Goal: Navigation & Orientation: Find specific page/section

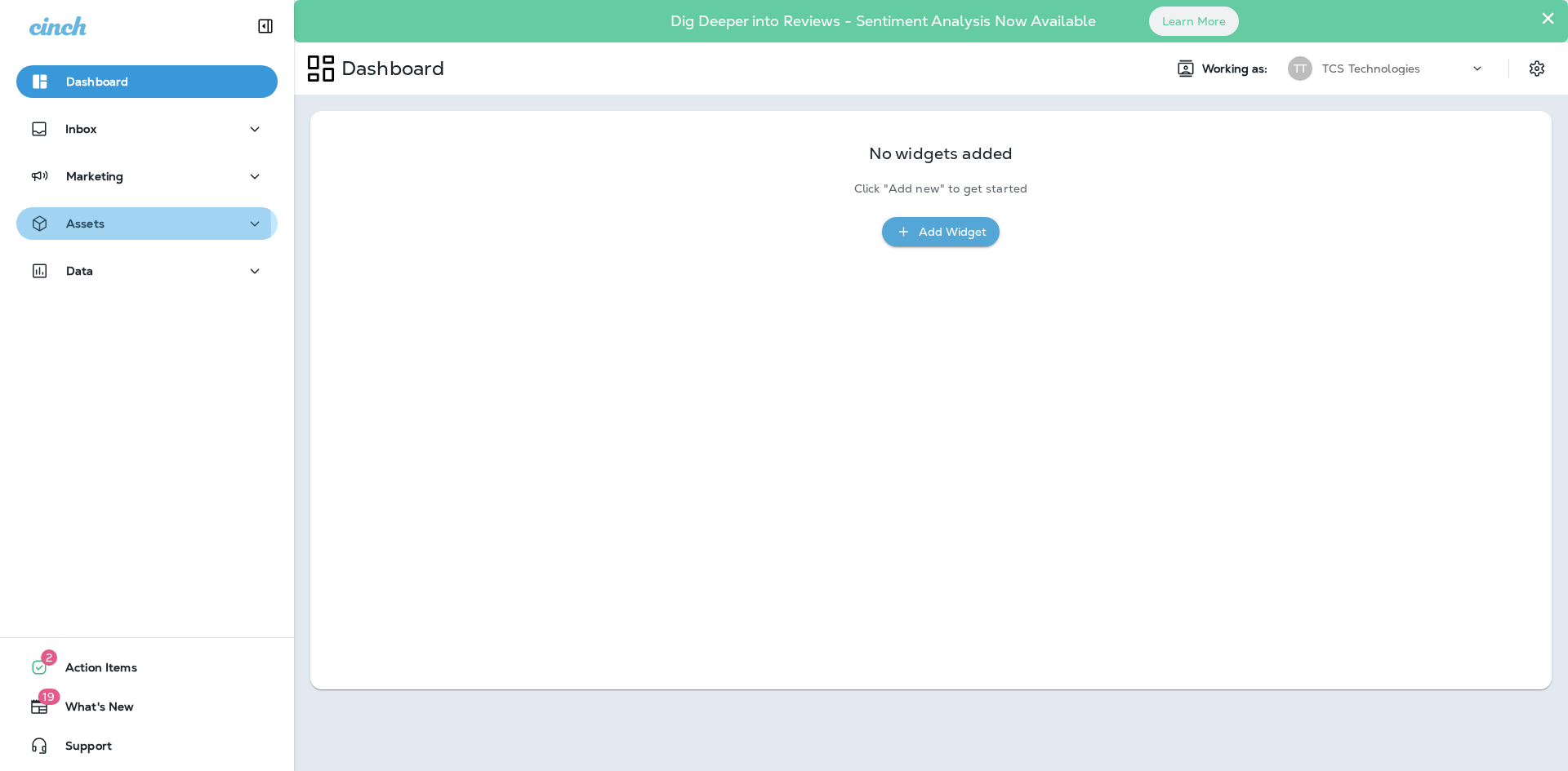
click at [94, 226] on p "Assets" at bounding box center [85, 224] width 38 height 13
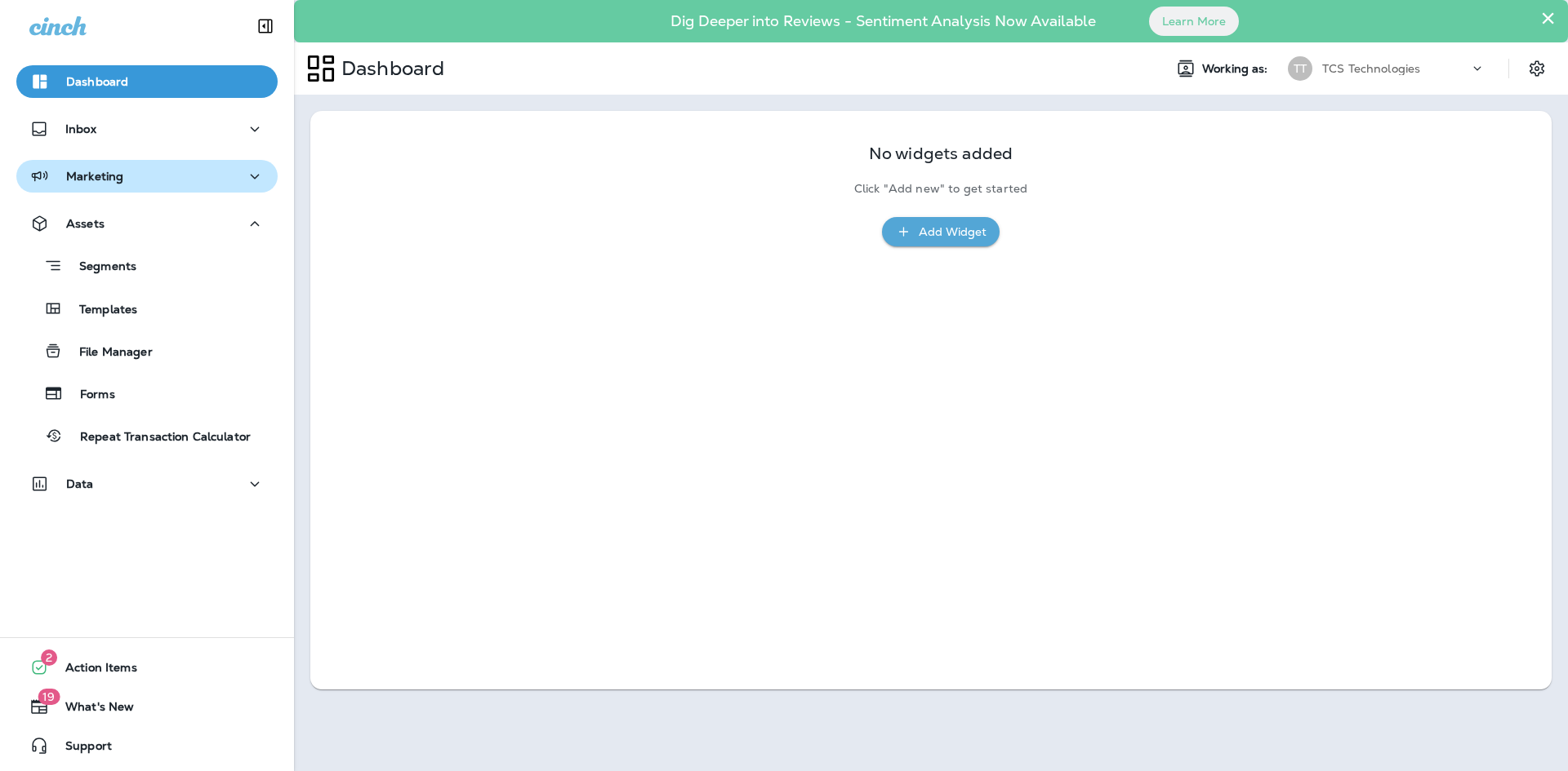
click at [138, 179] on div "Marketing" at bounding box center [146, 176] width 235 height 20
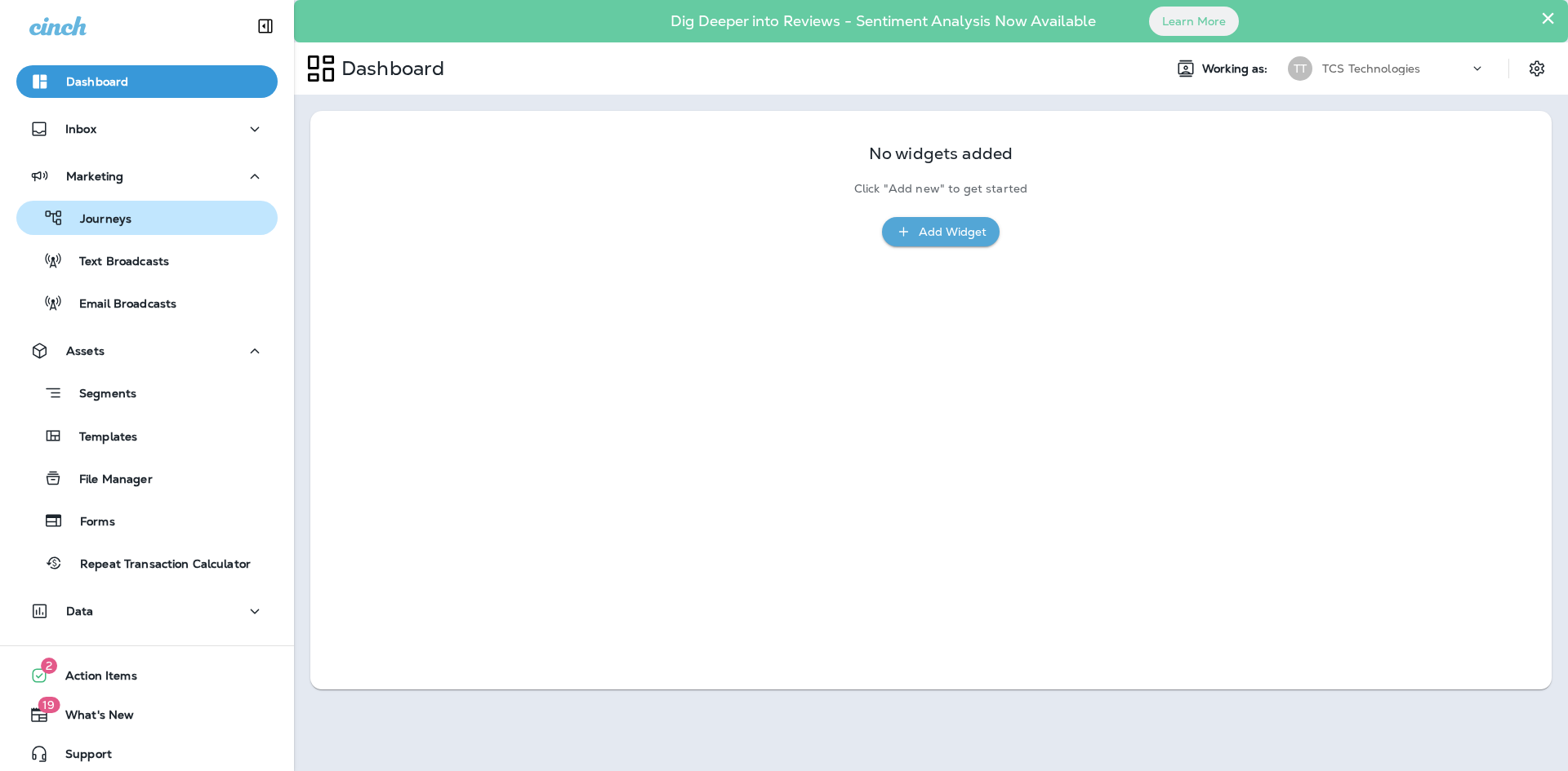
click at [130, 221] on div "Journeys" at bounding box center [146, 217] width 248 height 24
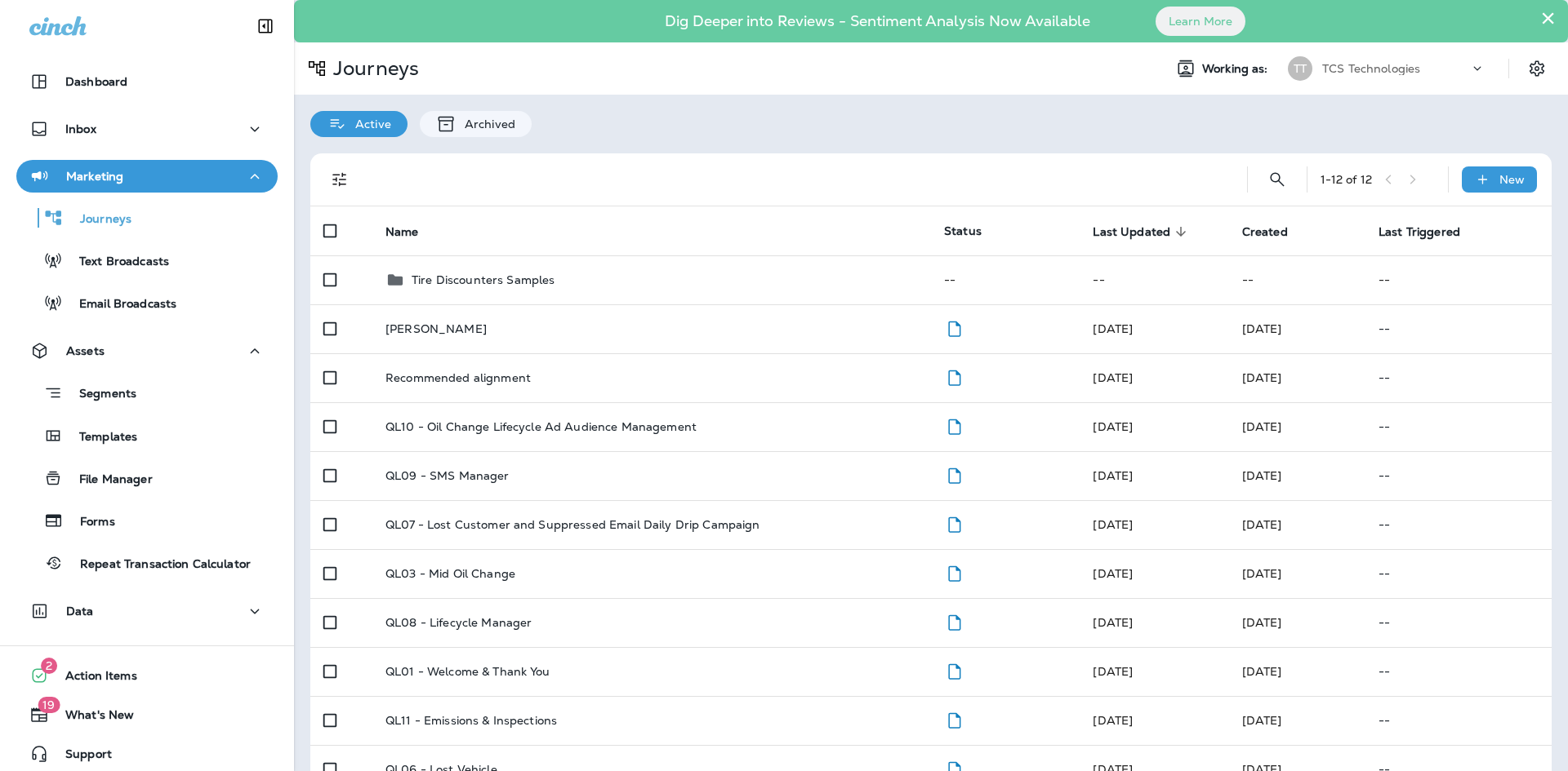
click at [1456, 70] on div "TCS Technologies" at bounding box center [1396, 68] width 147 height 24
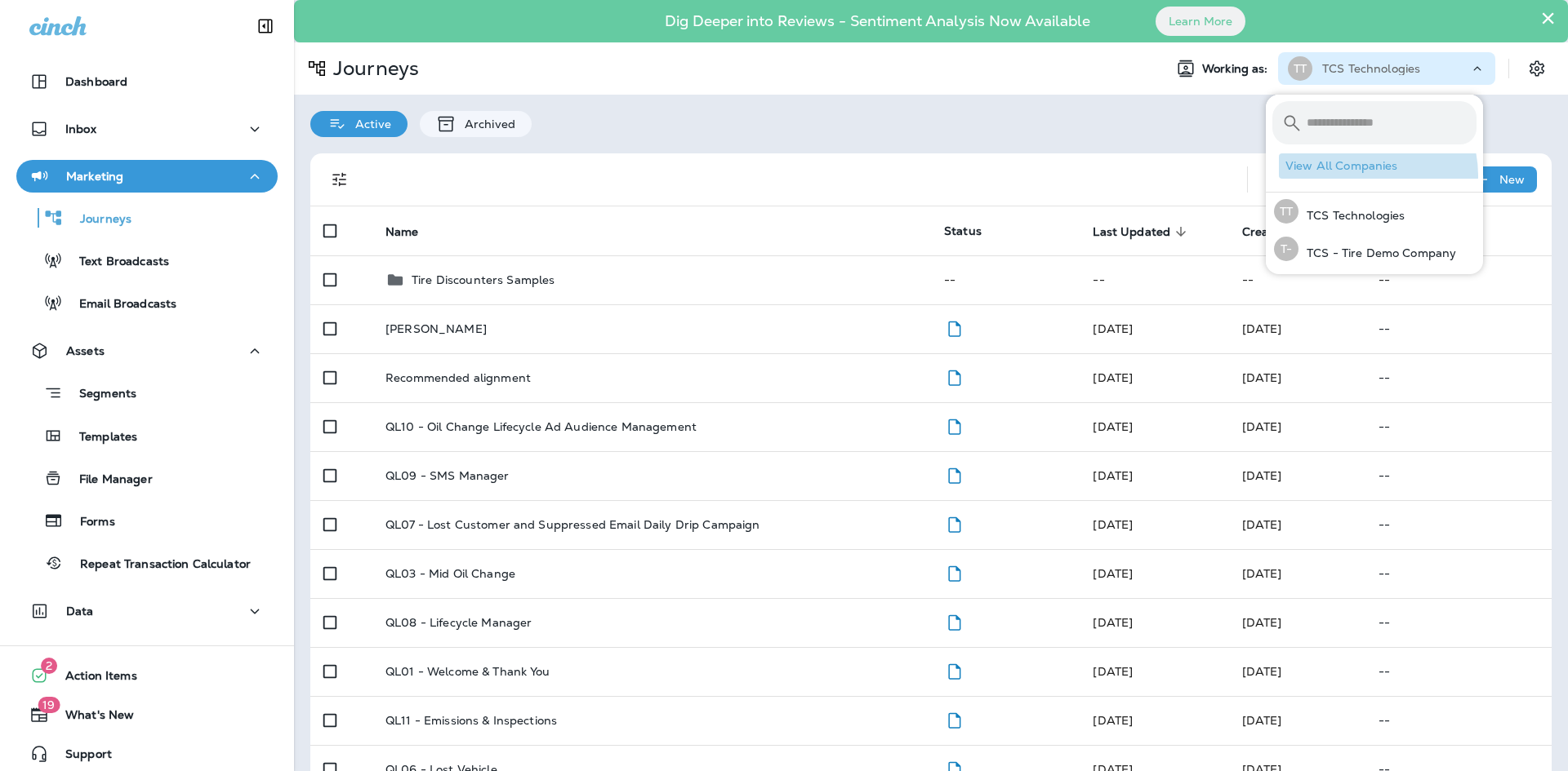
click at [1361, 175] on button "View All Companies" at bounding box center [1381, 166] width 204 height 25
